Goal: Task Accomplishment & Management: Complete application form

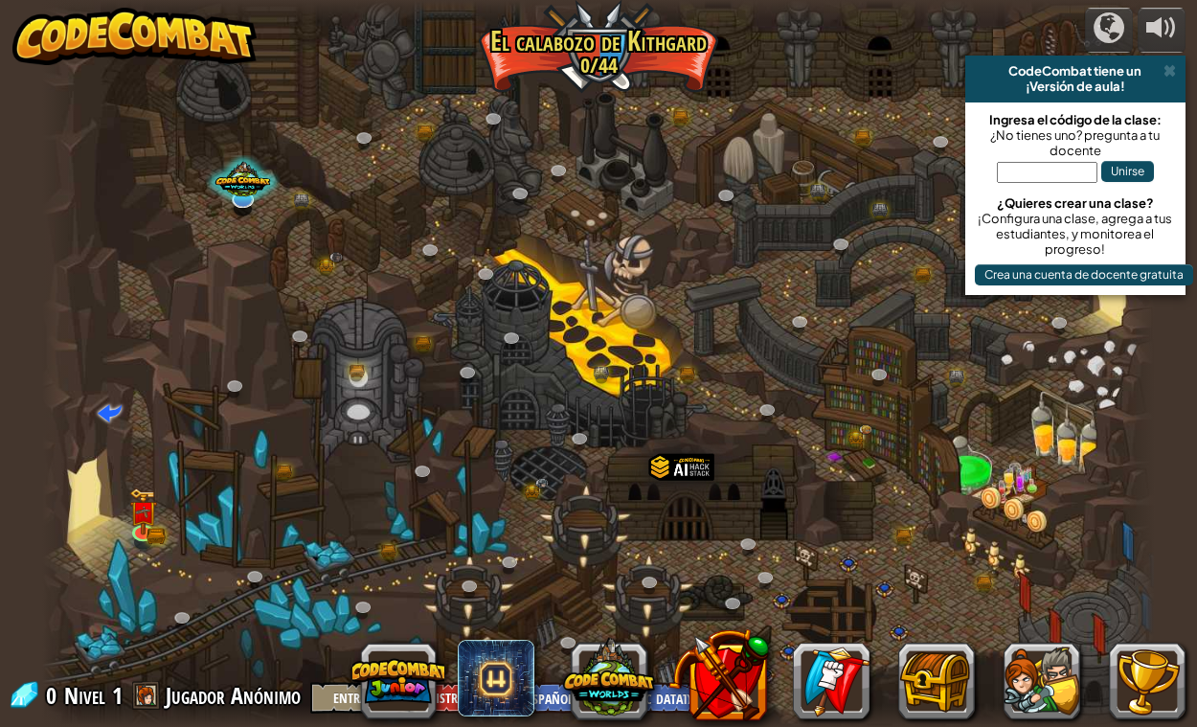
select select "es-419"
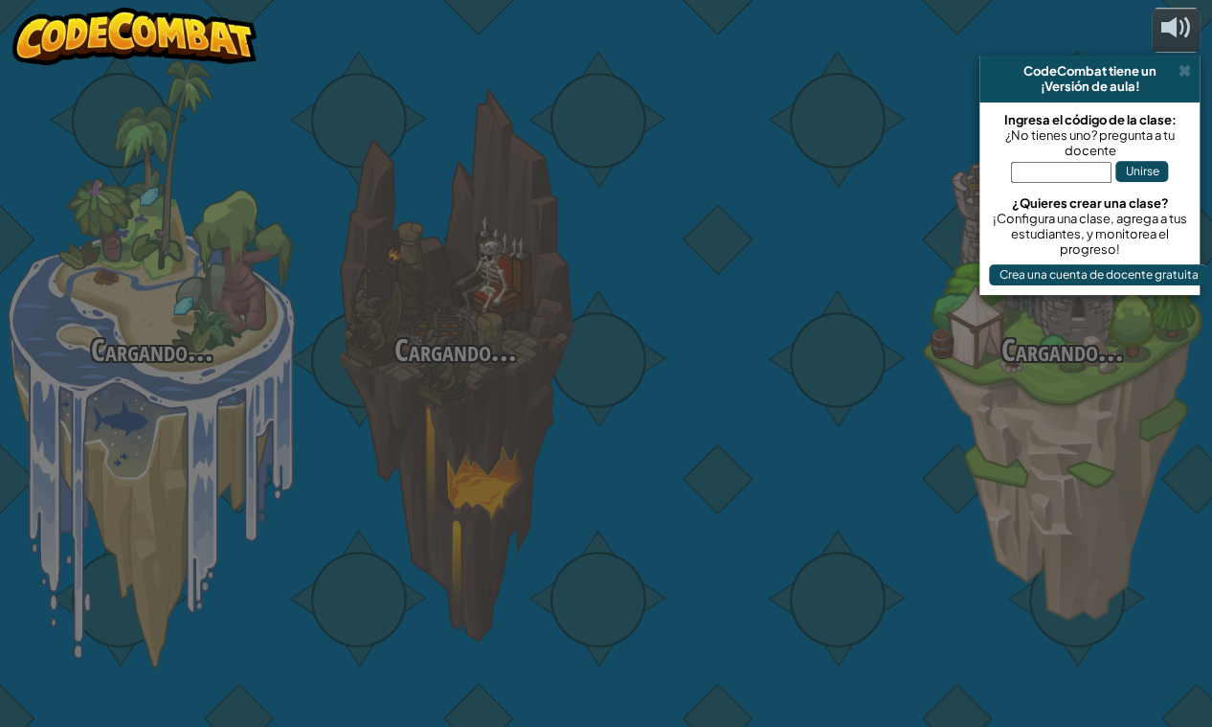
select select "es-419"
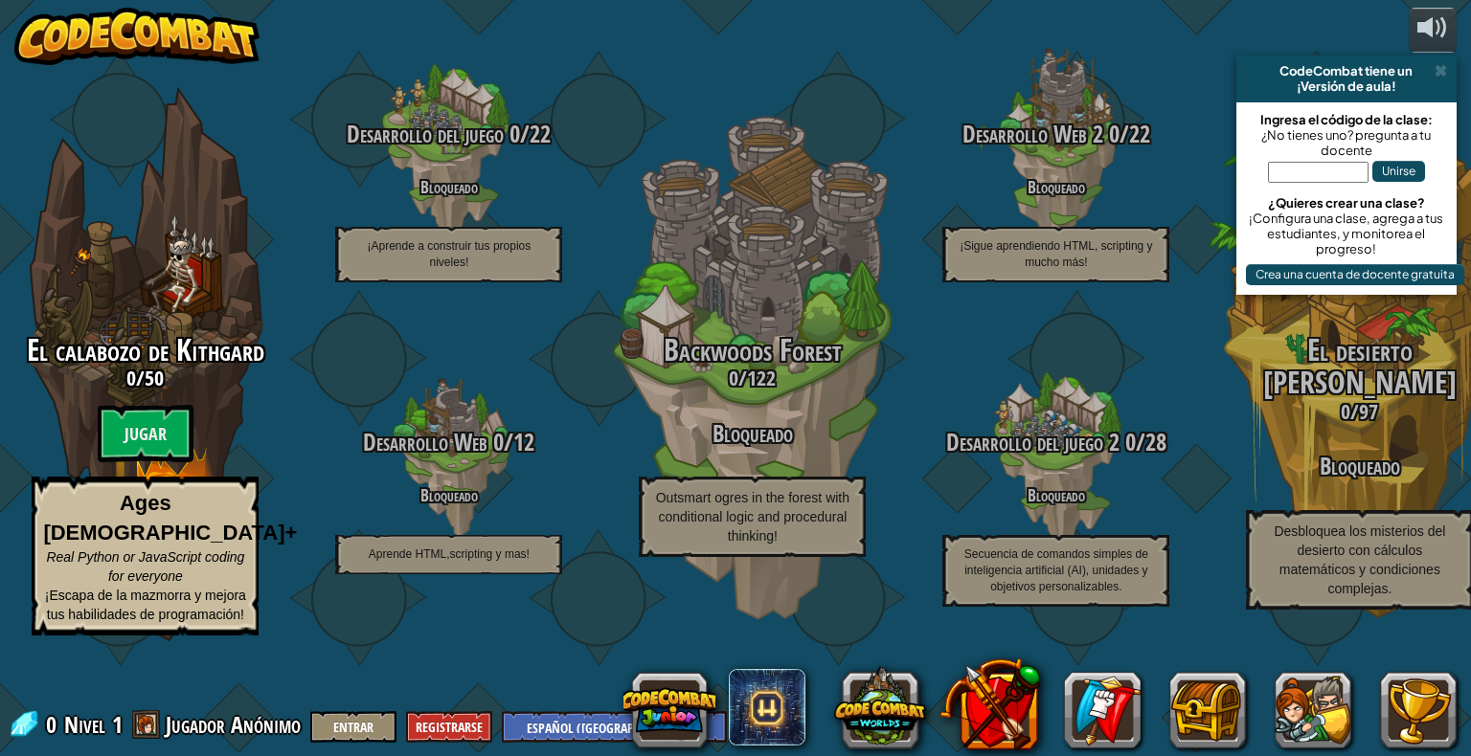
click at [1196, 179] on input "text" at bounding box center [1318, 172] width 101 height 21
type input "O"
type input "CookShirtCrash"
click at [1196, 169] on button "Unirse" at bounding box center [1398, 171] width 53 height 21
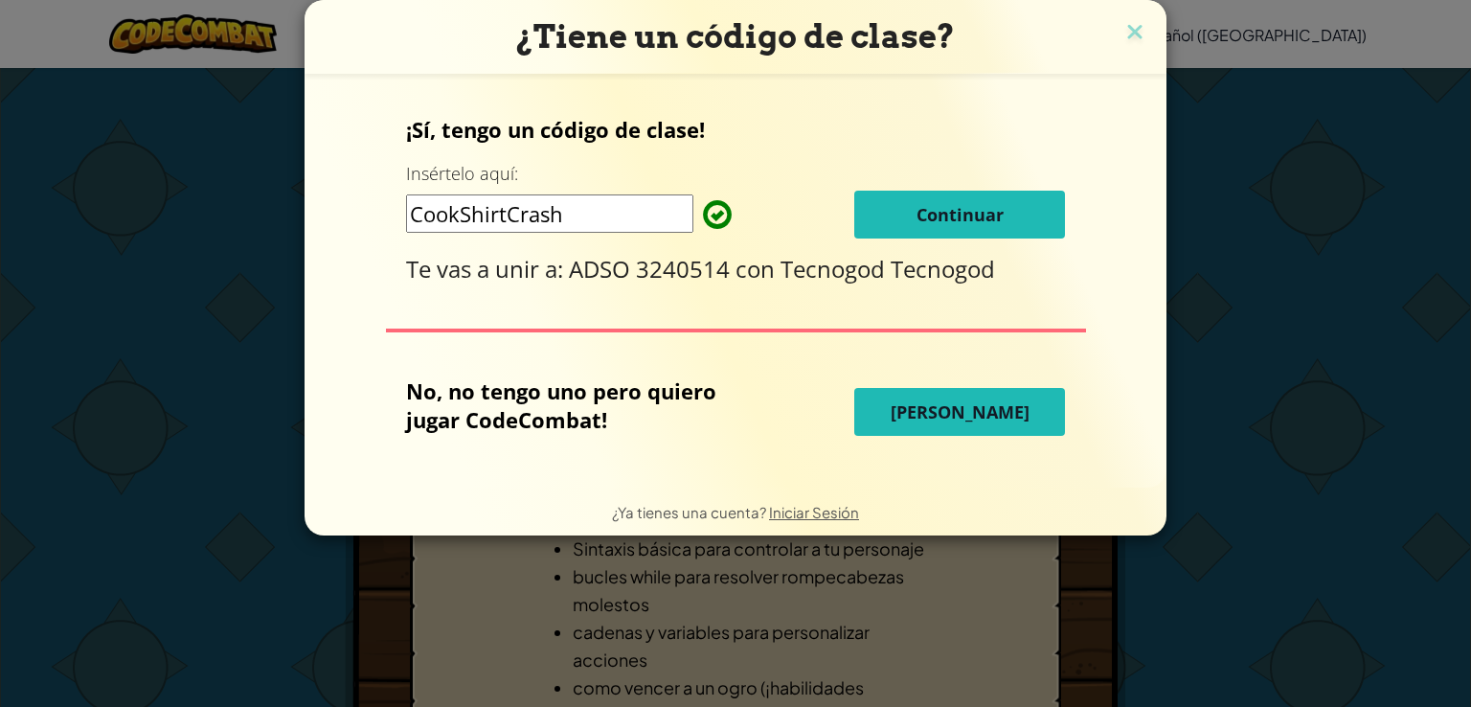
click at [943, 219] on span "Continuar" at bounding box center [959, 214] width 87 height 23
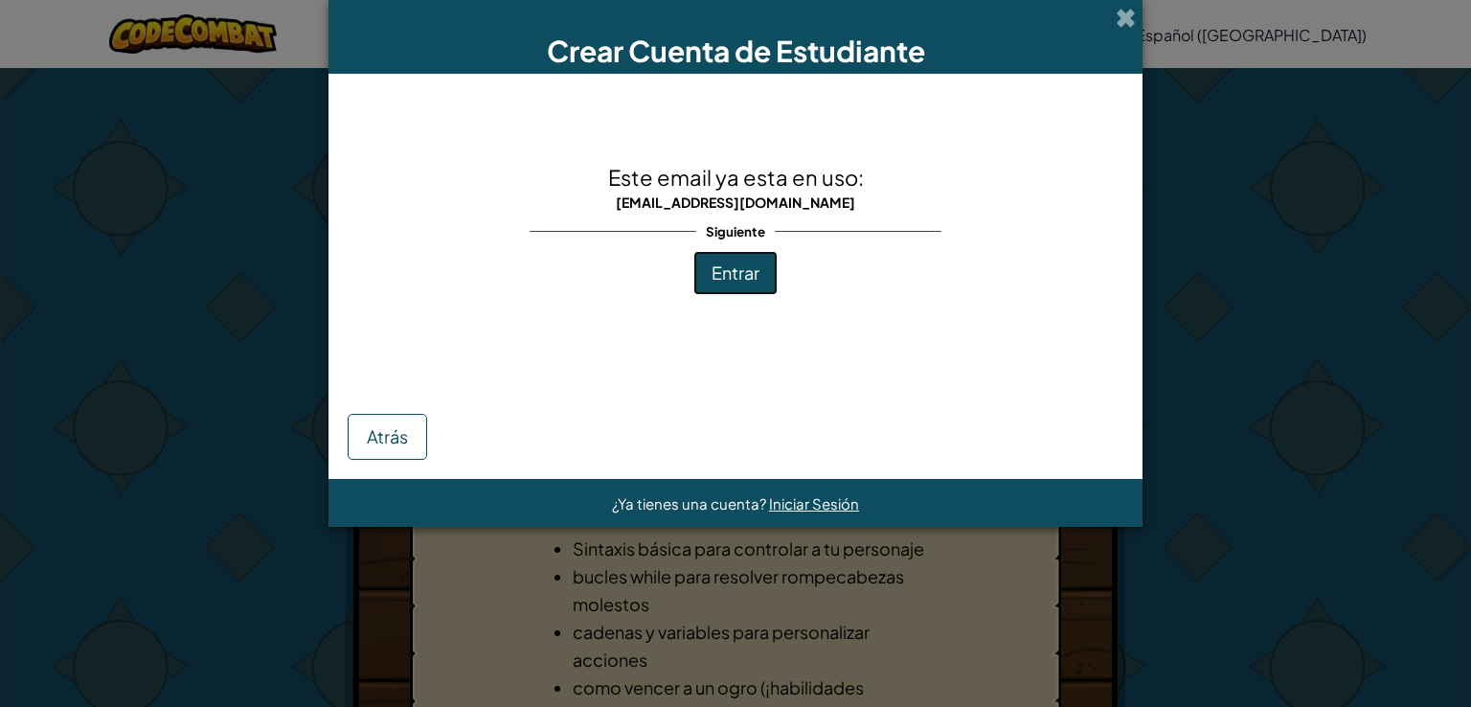
click at [745, 276] on span "Entrar" at bounding box center [735, 272] width 48 height 22
